Goal: Navigation & Orientation: Find specific page/section

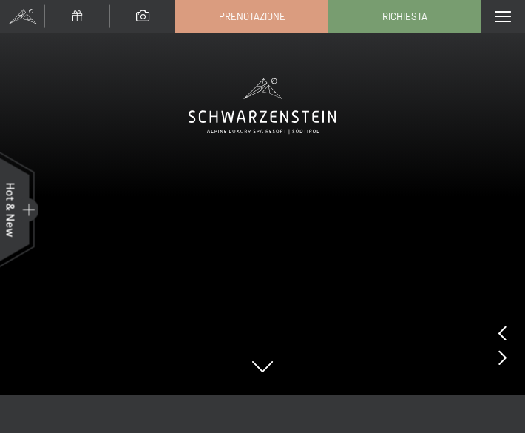
click at [15, 11] on span at bounding box center [22, 16] width 44 height 33
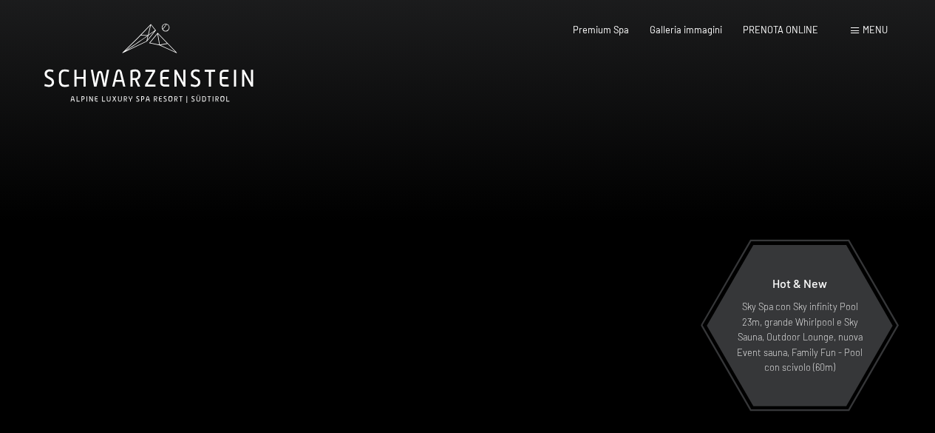
drag, startPoint x: 930, startPoint y: 0, endPoint x: 608, endPoint y: 81, distance: 332.5
click at [524, 81] on div at bounding box center [702, 240] width 468 height 481
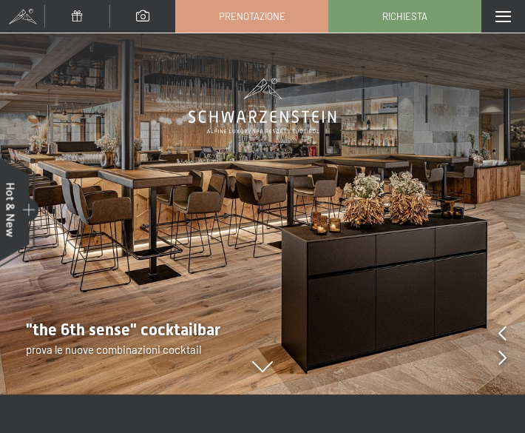
click at [28, 17] on span at bounding box center [22, 16] width 44 height 33
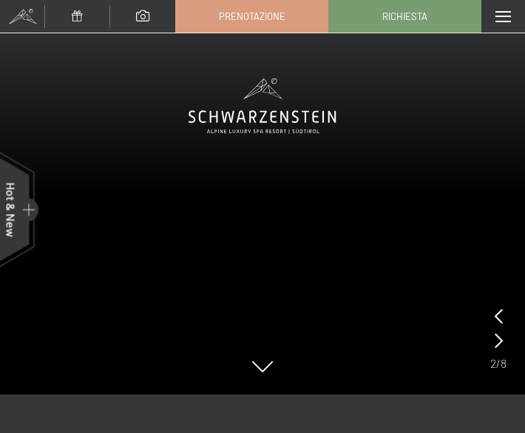
click at [243, 114] on icon at bounding box center [263, 117] width 148 height 13
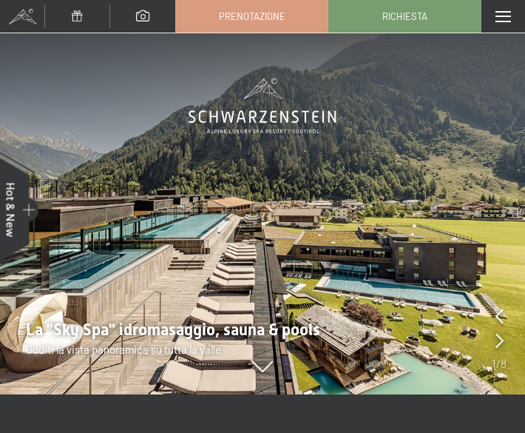
drag, startPoint x: 0, startPoint y: 0, endPoint x: 300, endPoint y: 115, distance: 321.3
click at [300, 115] on icon at bounding box center [263, 106] width 148 height 79
